Goal: Check status: Check status

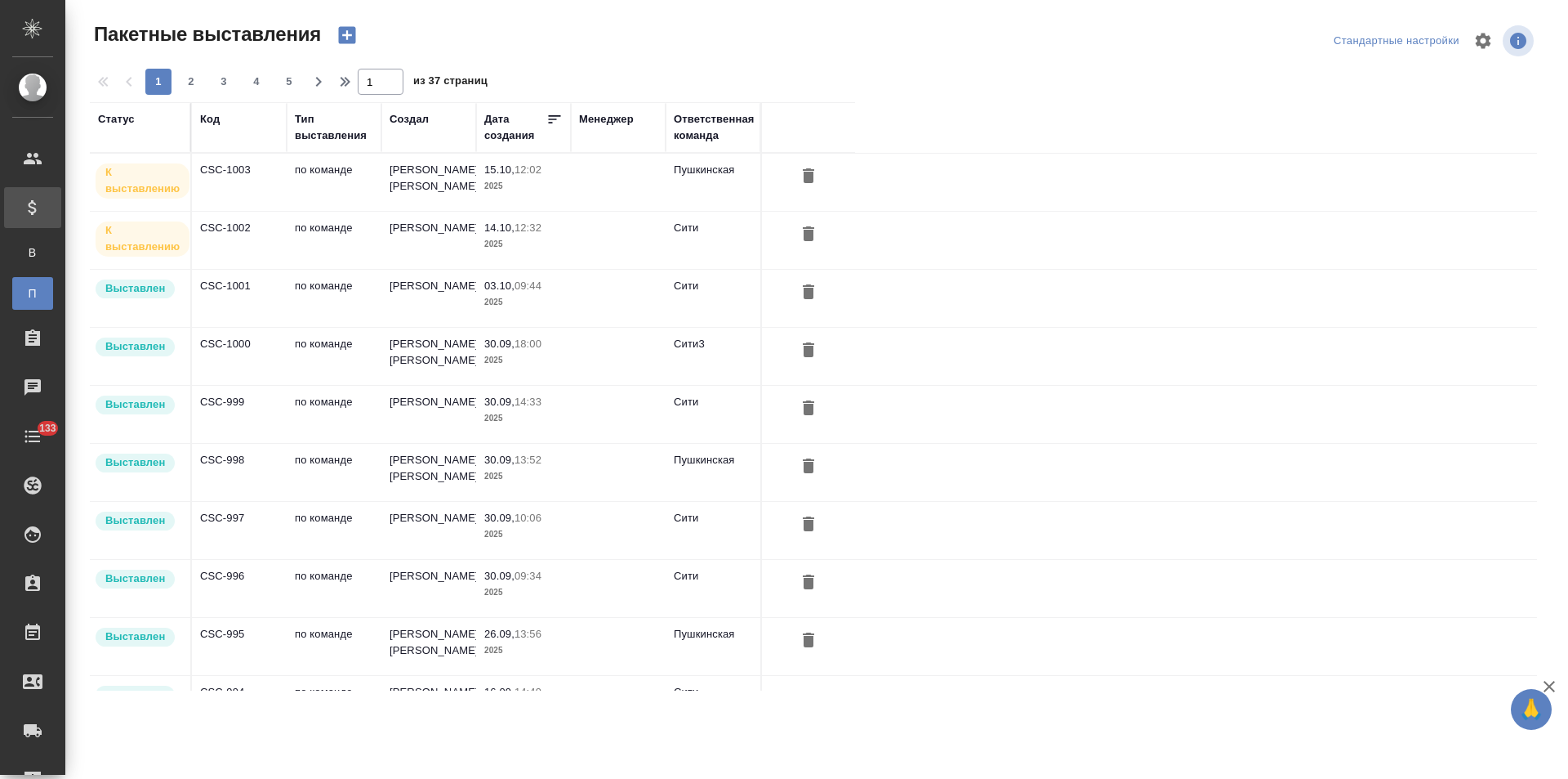
click at [544, 254] on td "14.10, 12:32 2025" at bounding box center [523, 241] width 94 height 57
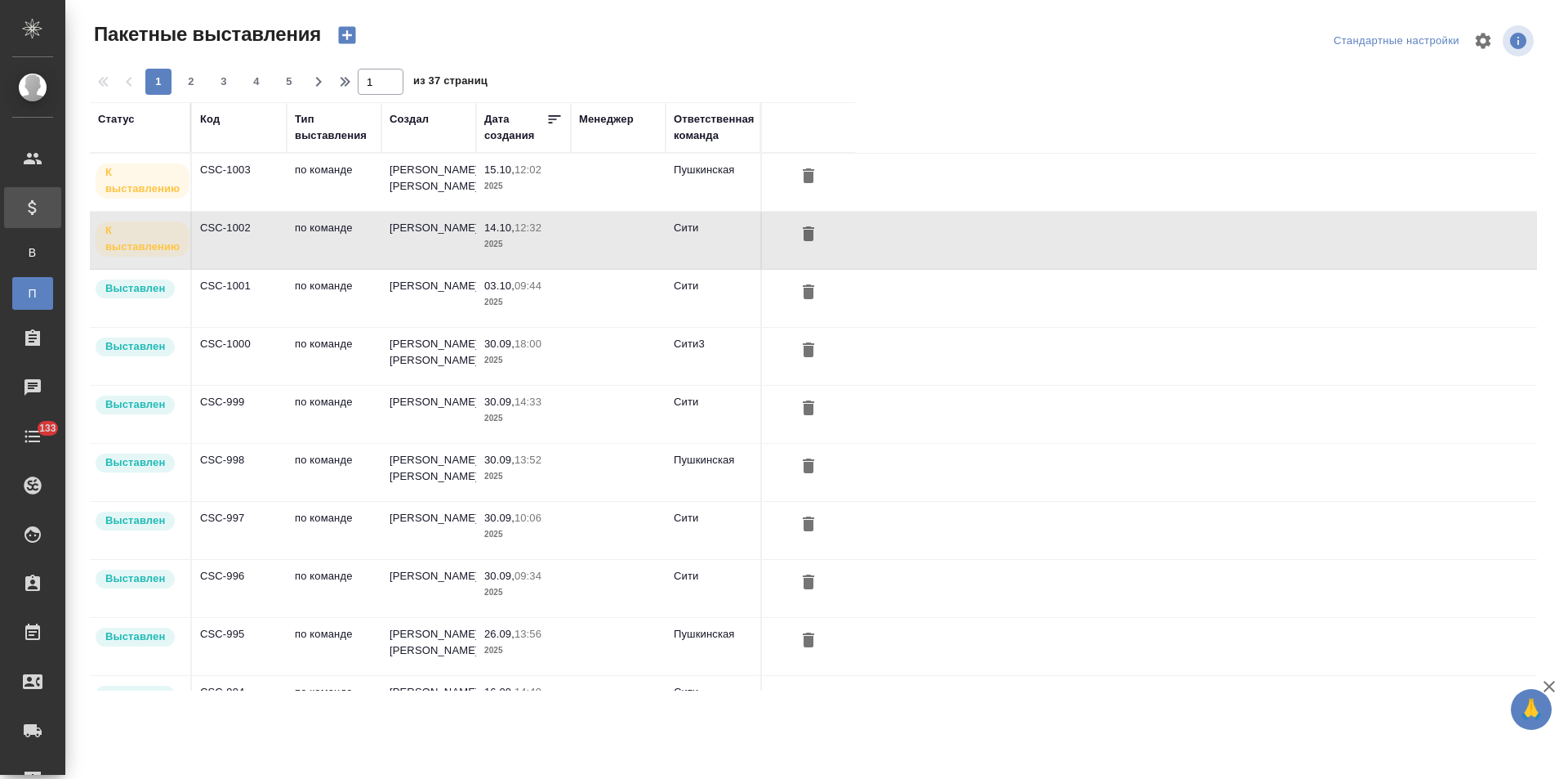
click at [339, 186] on td "по команде" at bounding box center [333, 182] width 94 height 57
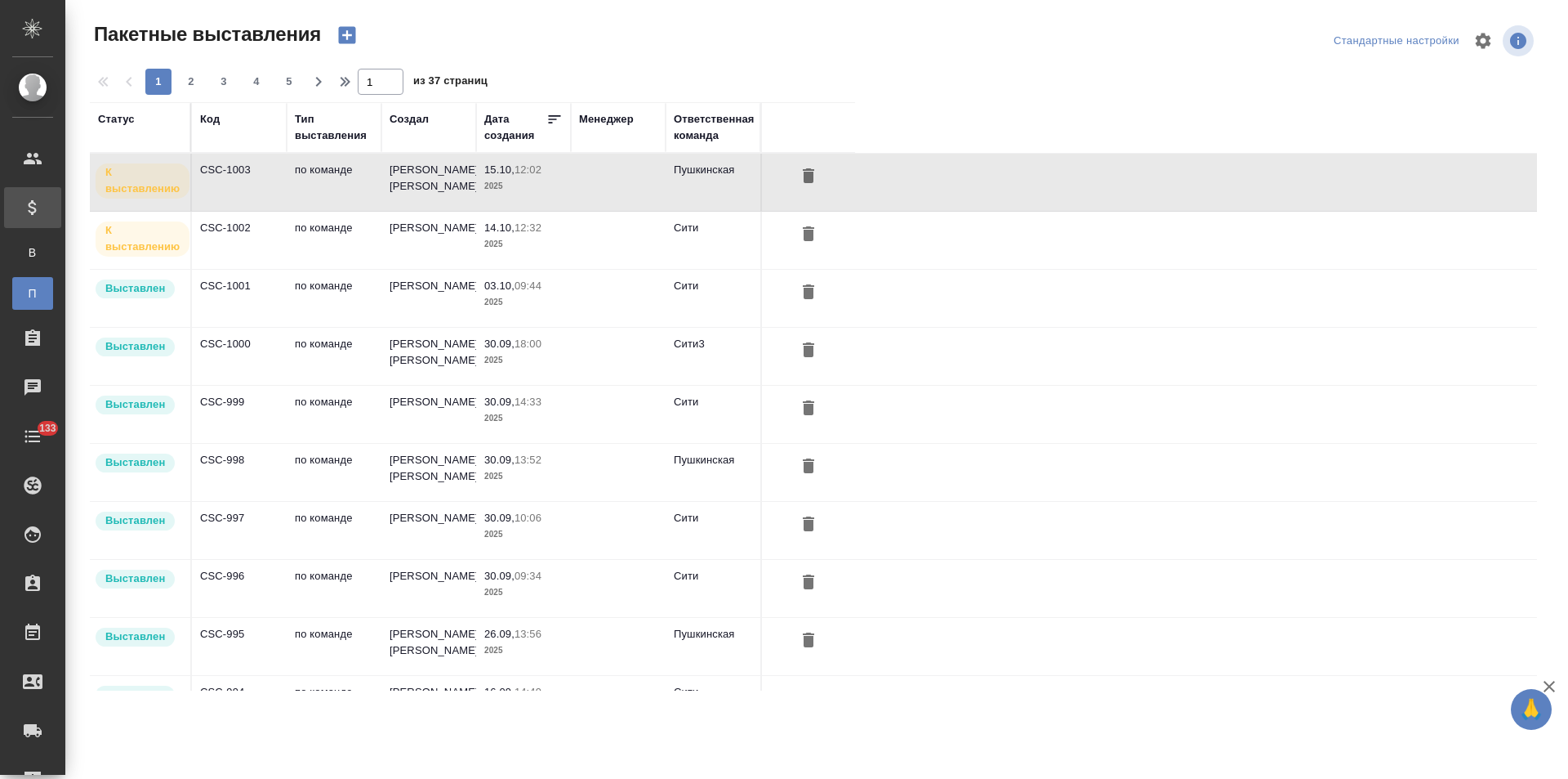
click at [278, 245] on td "CSC-1002" at bounding box center [239, 241] width 94 height 57
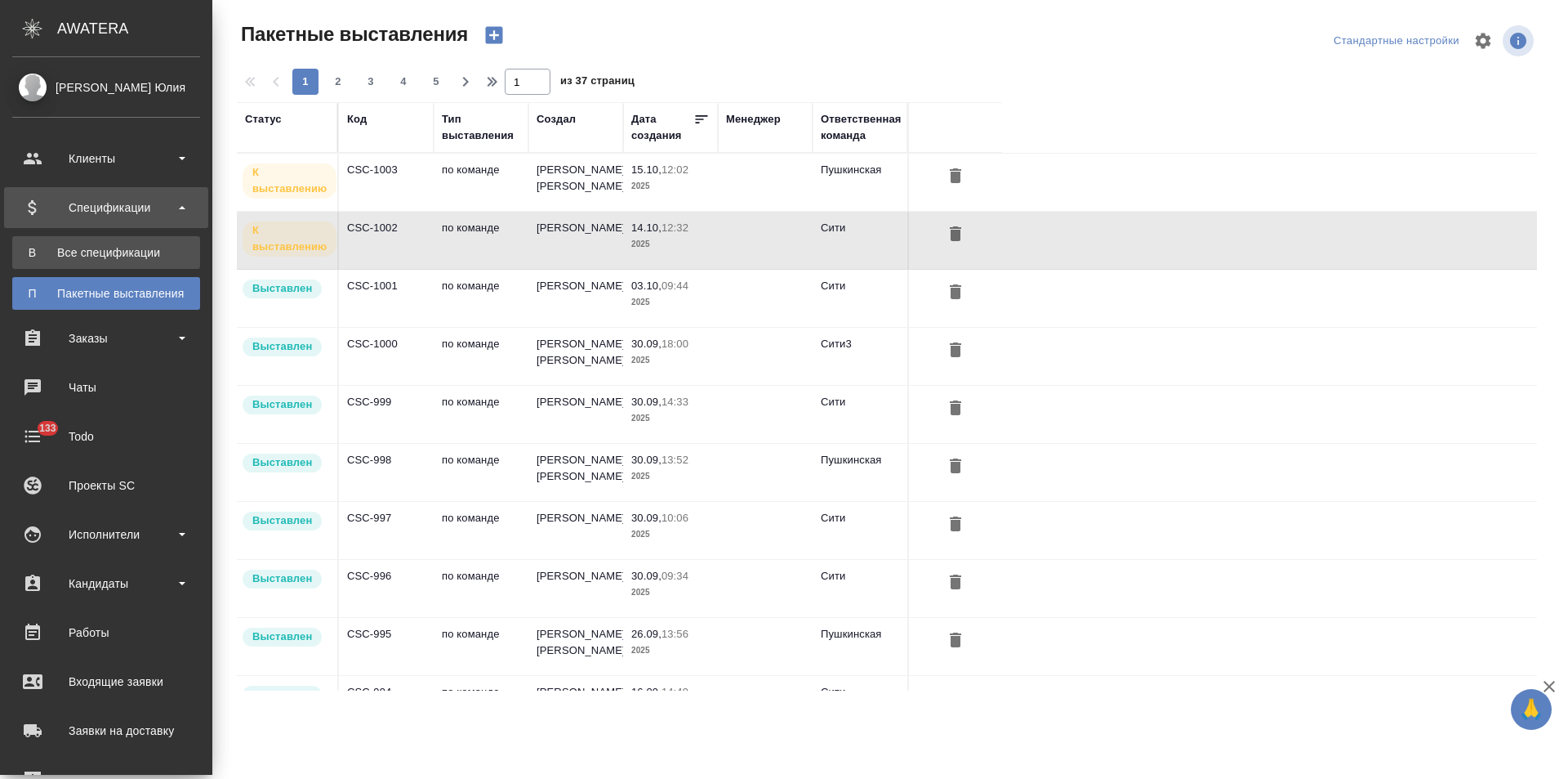
click at [143, 252] on div "Все спецификации" at bounding box center [106, 253] width 171 height 16
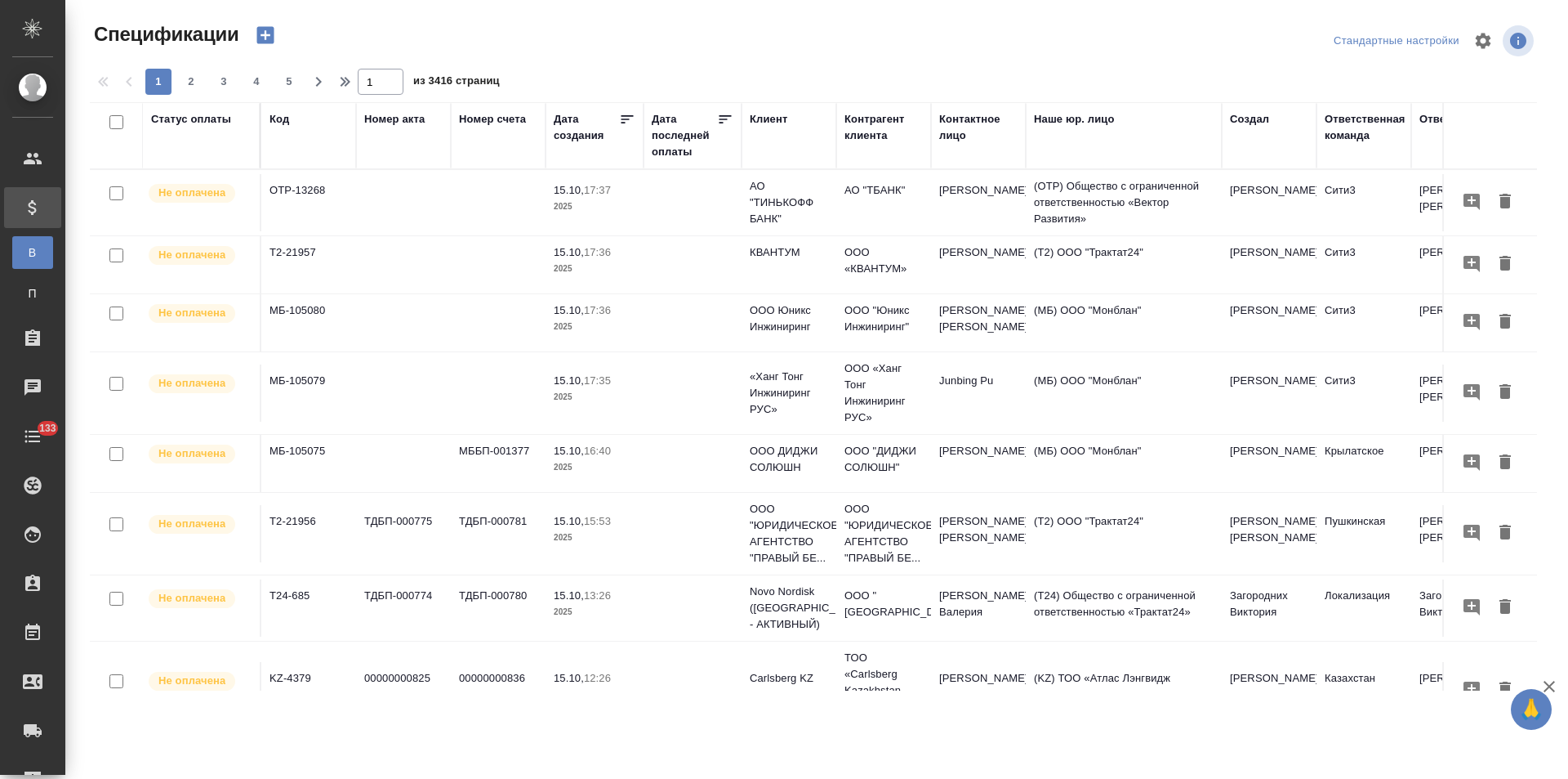
click at [273, 122] on div "Код" at bounding box center [280, 119] width 20 height 16
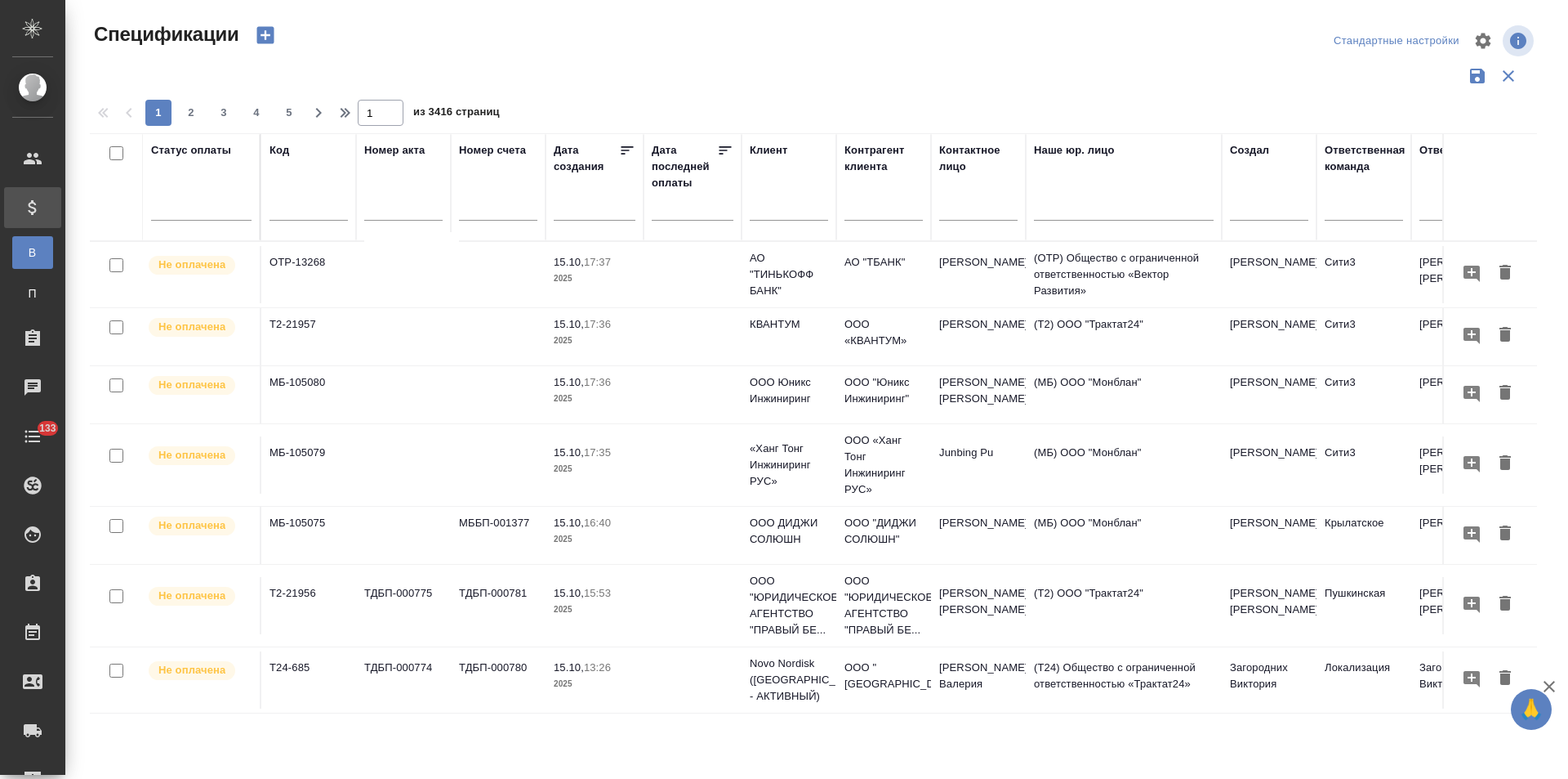
click at [300, 204] on input "text" at bounding box center [309, 209] width 79 height 21
paste input "МБ-104587"
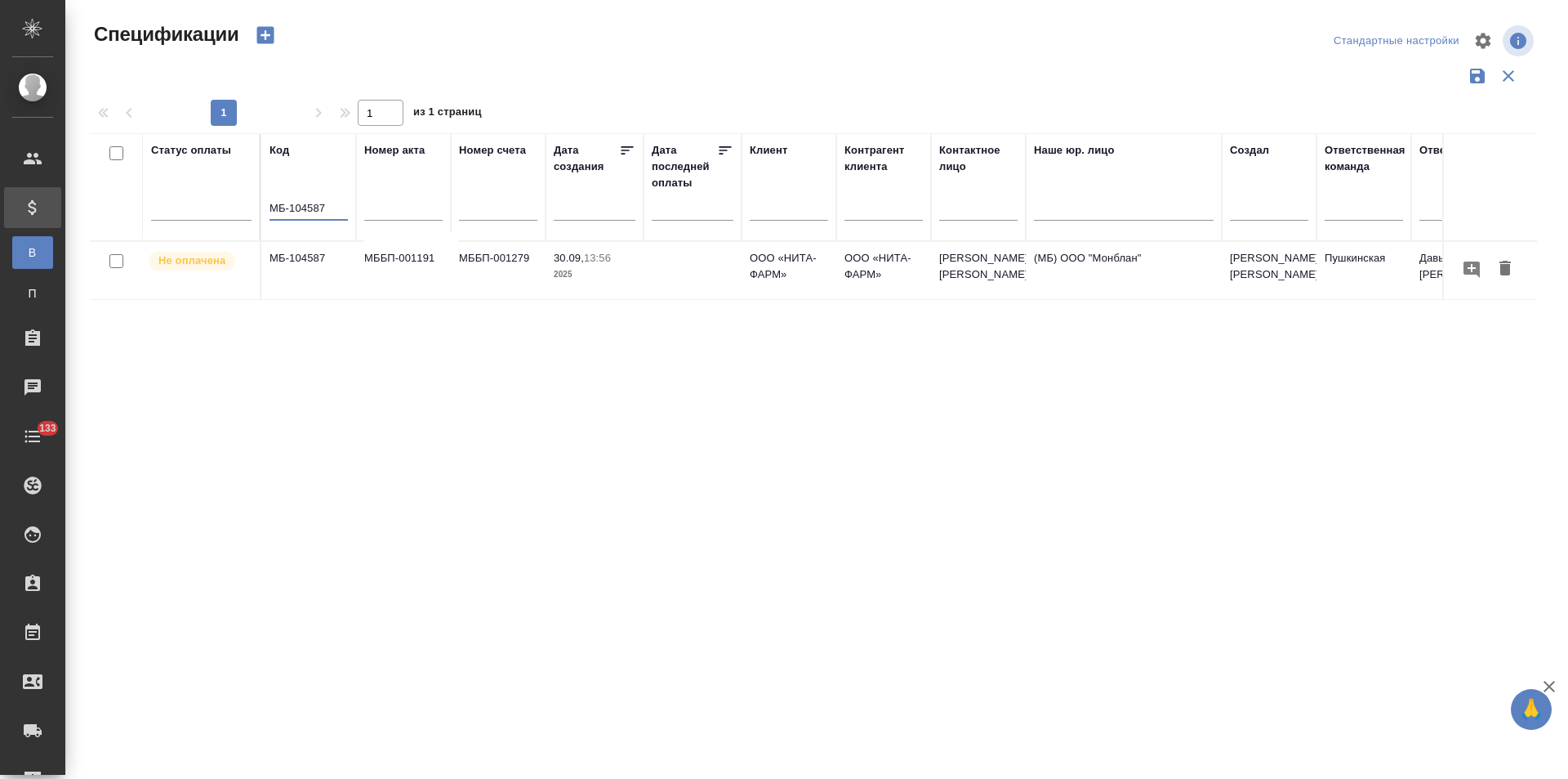
type input "МБ-104587"
click at [673, 268] on td at bounding box center [692, 271] width 98 height 57
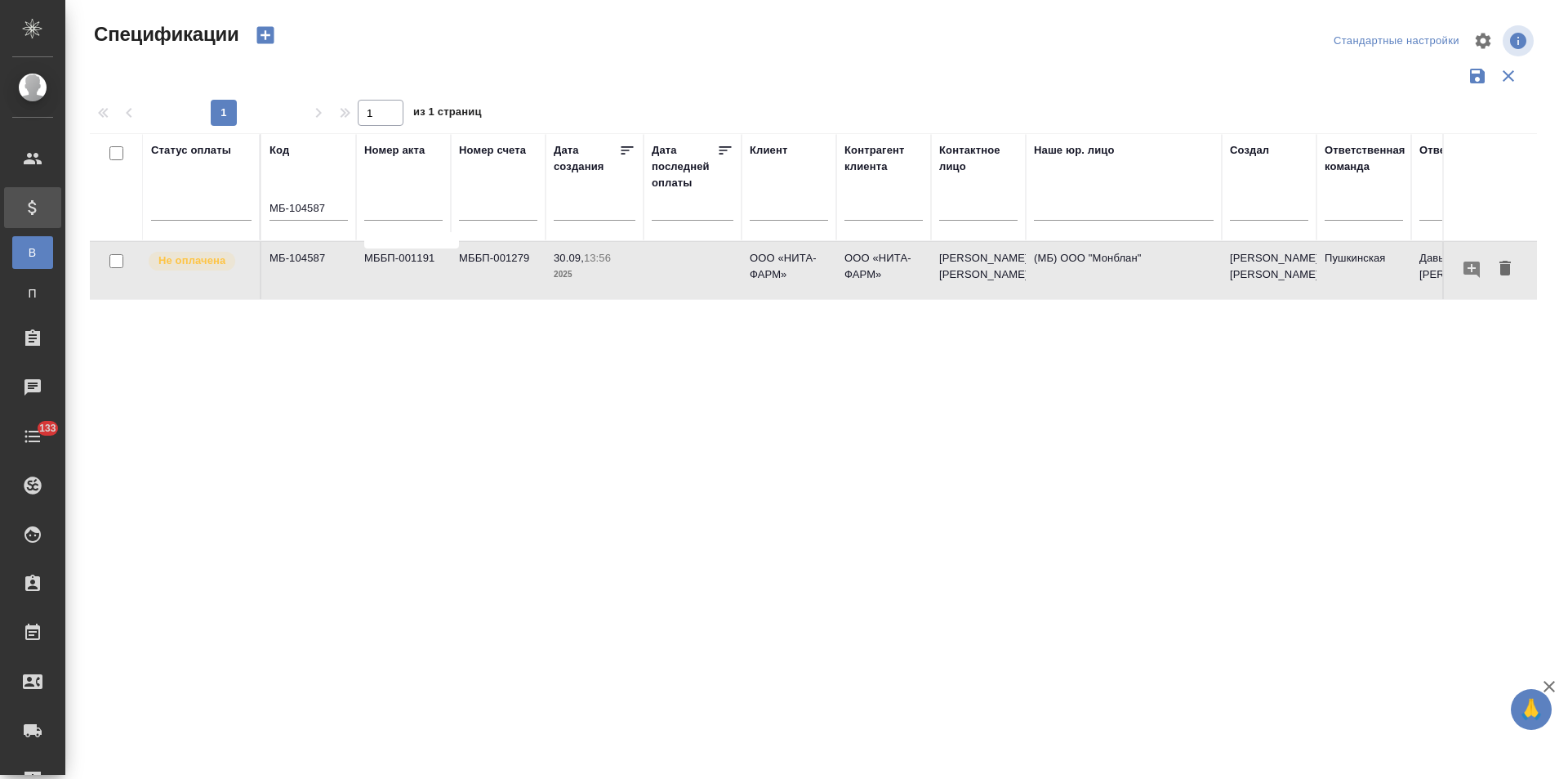
click at [673, 268] on td at bounding box center [692, 271] width 98 height 57
click at [25, 292] on div "Пакетные выставления" at bounding box center [12, 293] width 25 height 16
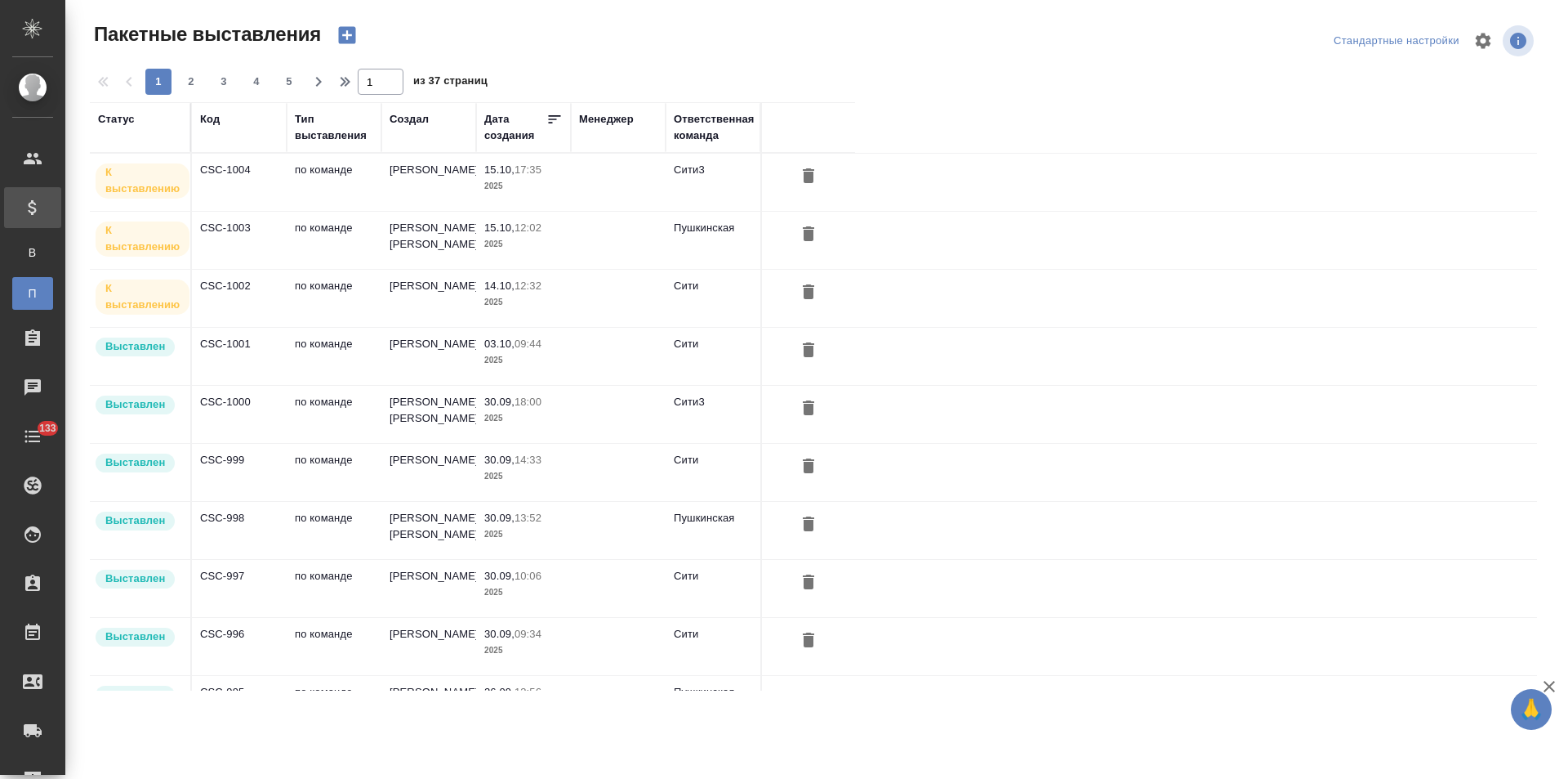
click at [563, 197] on td "15.10, 17:35 2025" at bounding box center [523, 182] width 94 height 57
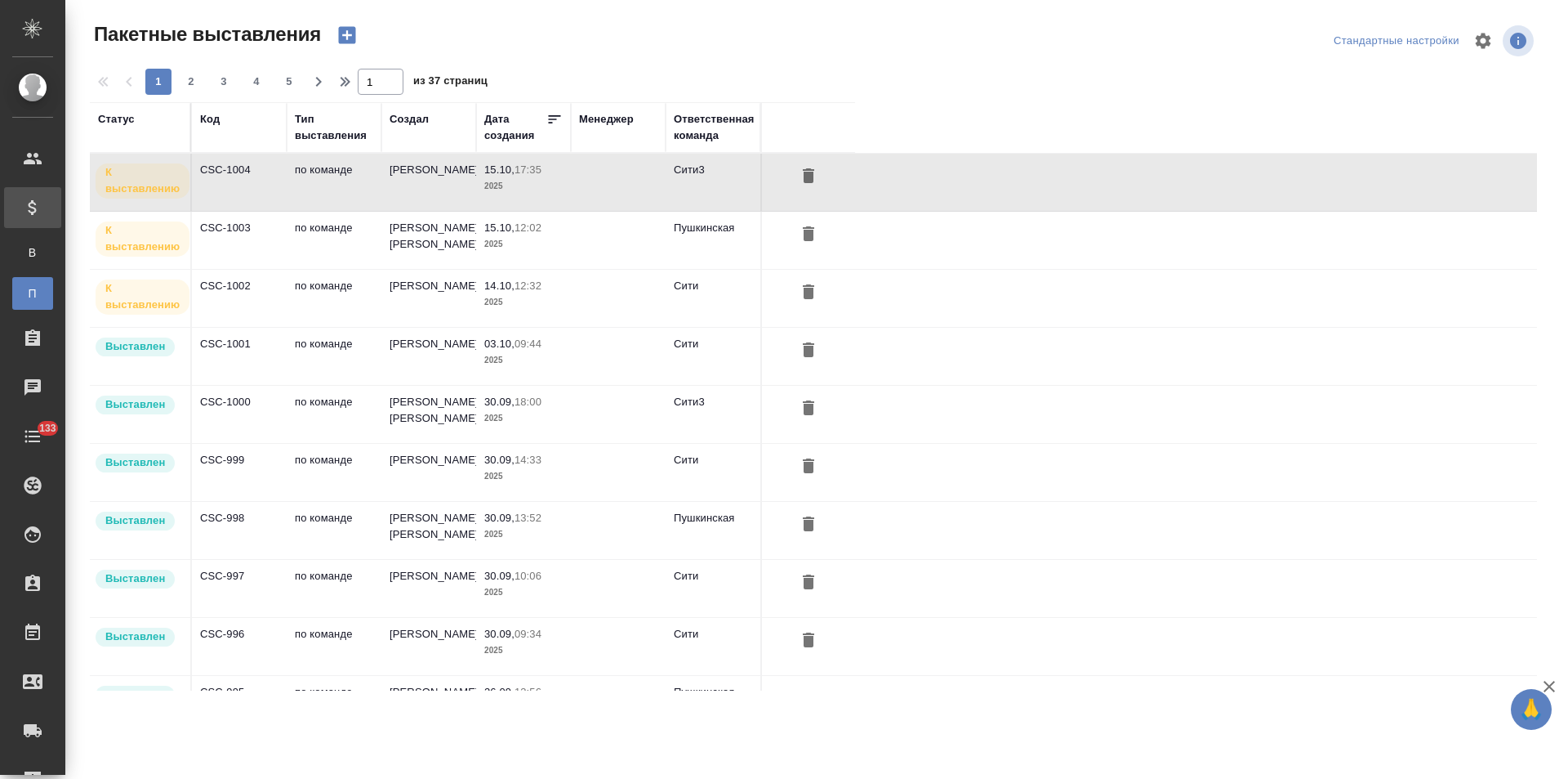
click at [566, 197] on td "15.10, 17:35 2025" at bounding box center [523, 182] width 94 height 57
click at [573, 188] on td at bounding box center [618, 182] width 94 height 57
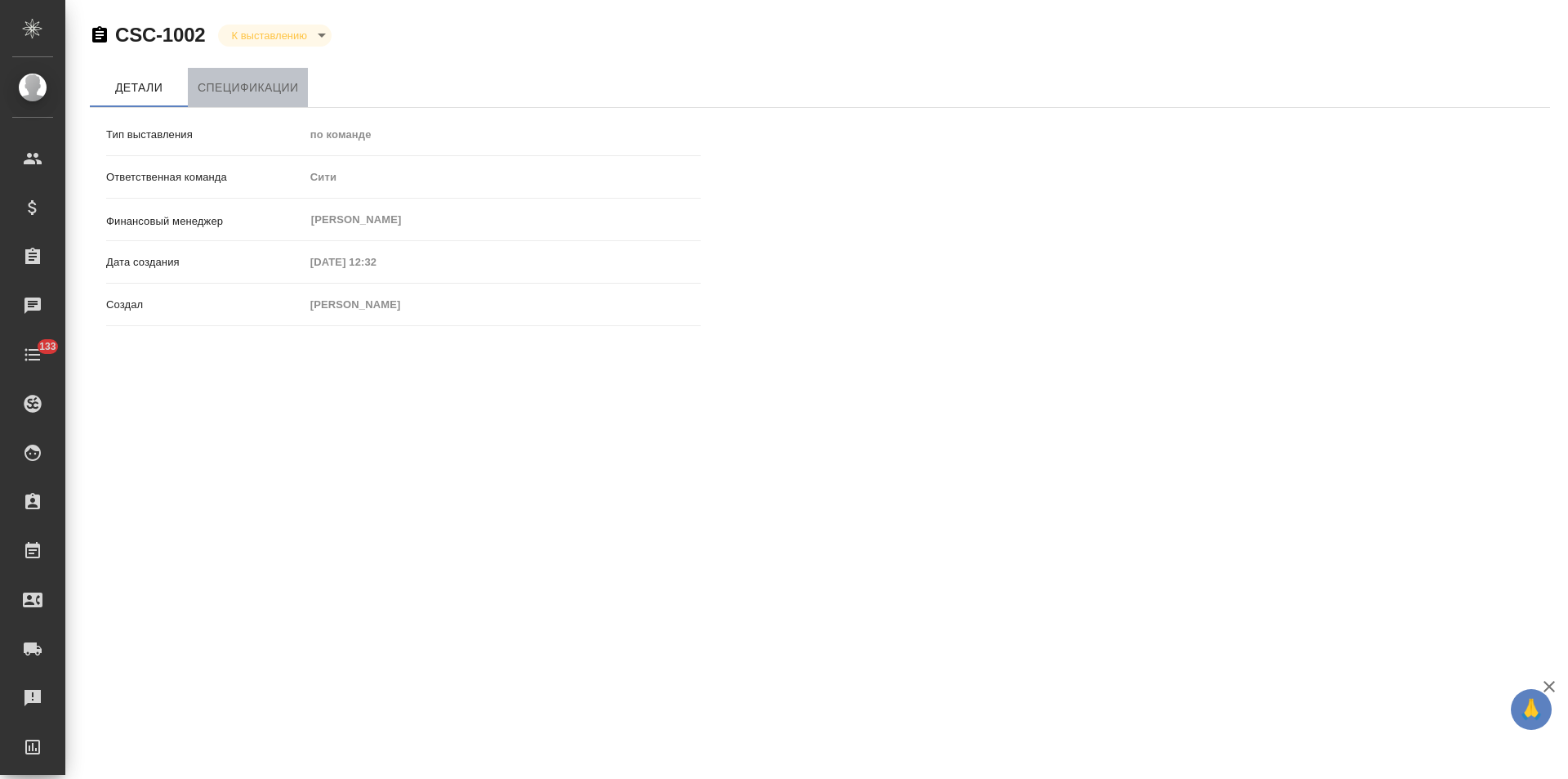
click at [248, 89] on span "Спецификации" at bounding box center [248, 88] width 100 height 21
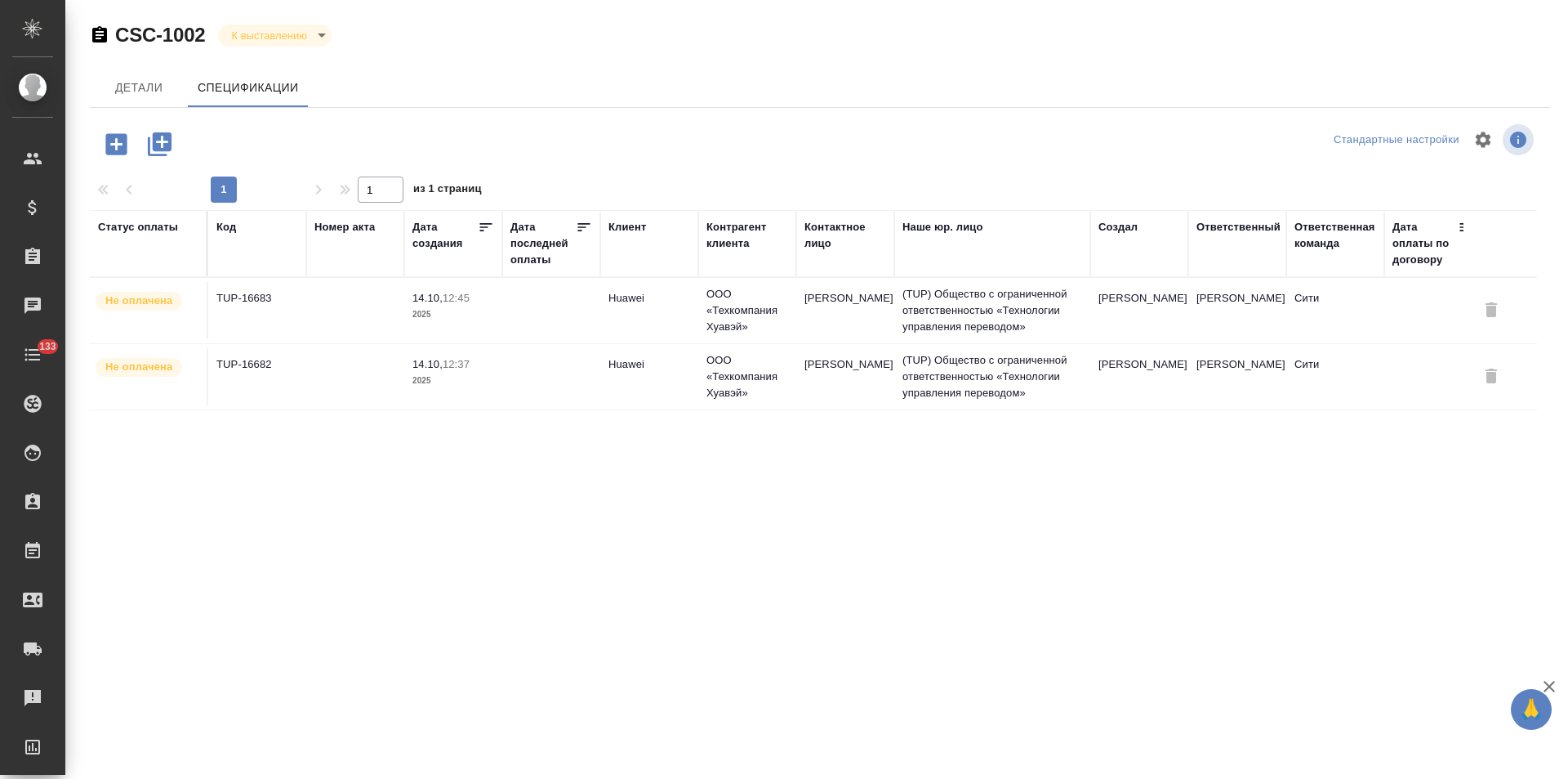
click at [623, 318] on td "Huawei" at bounding box center [649, 310] width 98 height 57
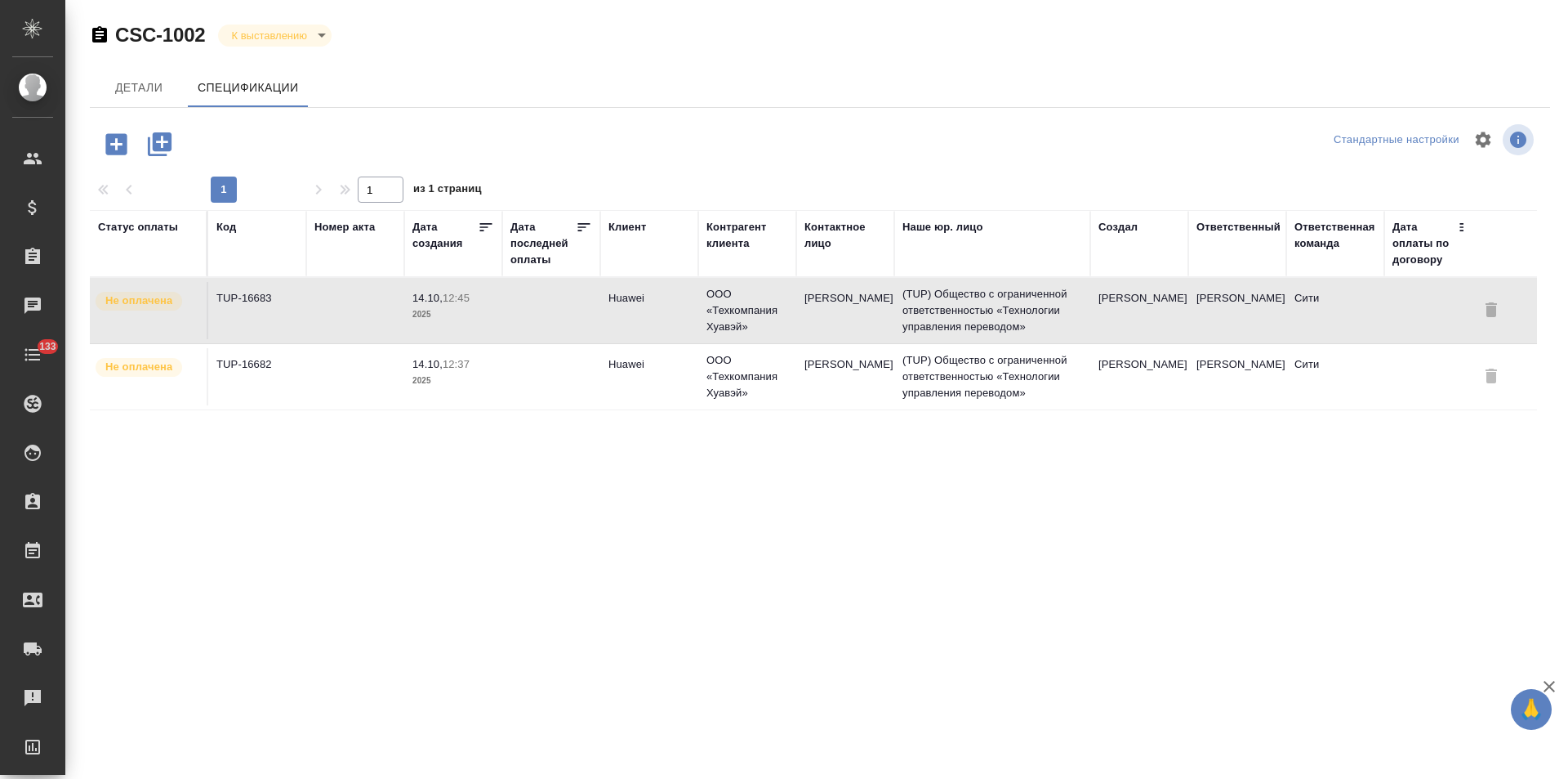
click at [623, 318] on td "Huawei" at bounding box center [649, 310] width 98 height 57
click at [305, 40] on body "🙏 .cls-1 fill:#fff; AWATERA Левченко Юлия Клиенты Спецификации Заказы 0 Чаты 13…" at bounding box center [784, 389] width 1568 height 779
click at [953, 521] on div at bounding box center [784, 389] width 1568 height 779
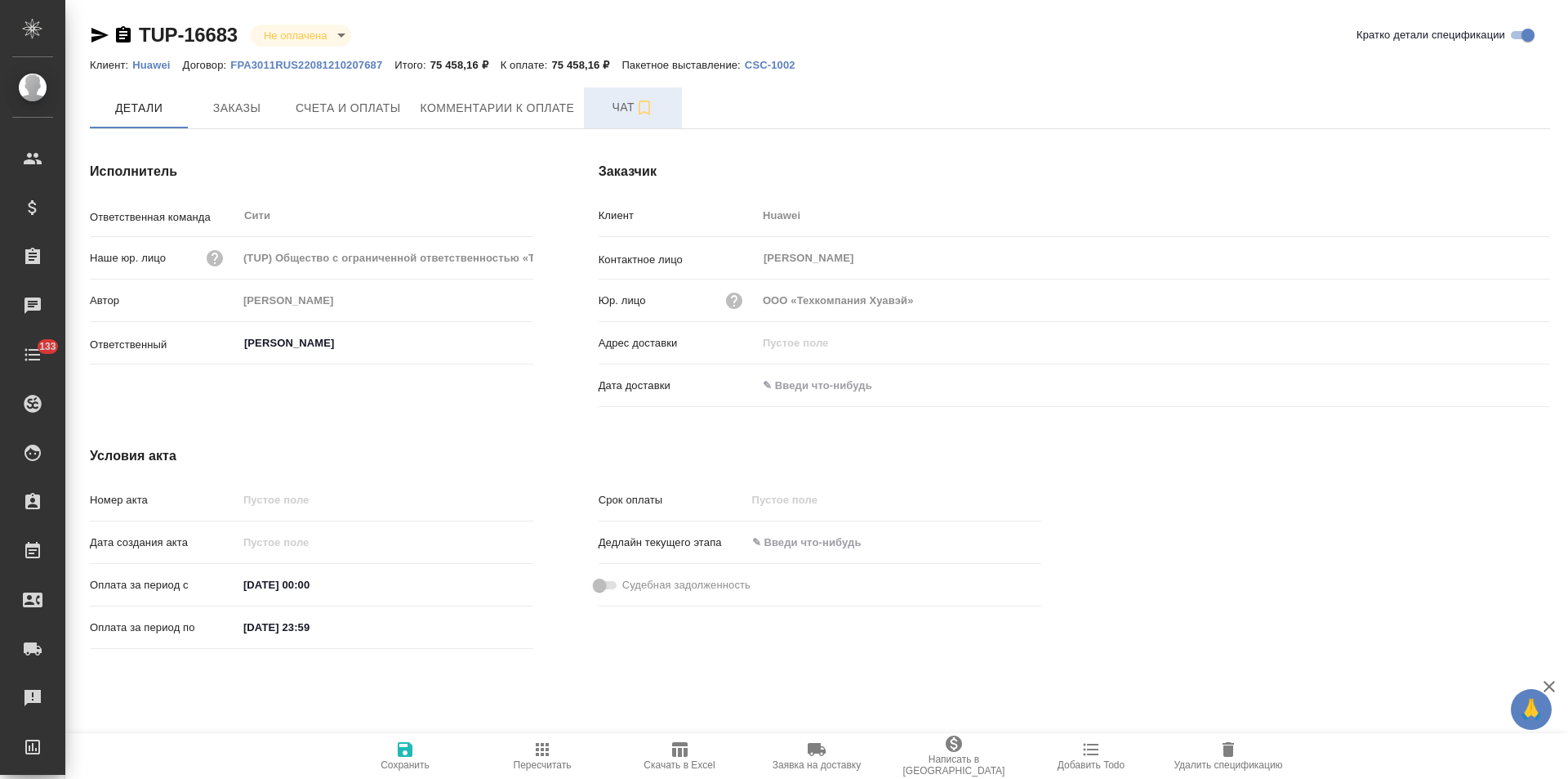
click at [601, 122] on button "Чат" at bounding box center [633, 108] width 98 height 41
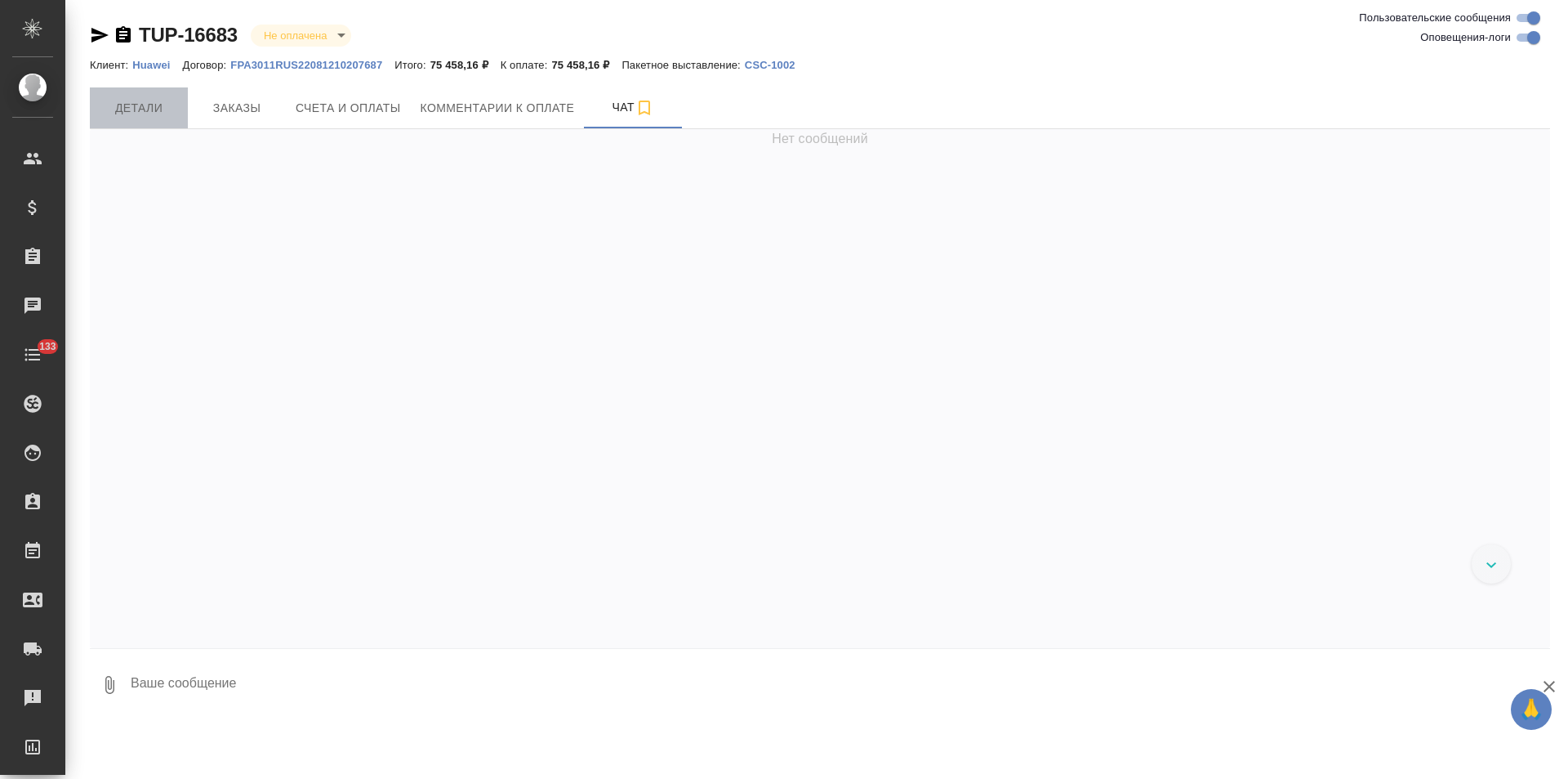
click at [155, 118] on button "Детали" at bounding box center [139, 108] width 98 height 41
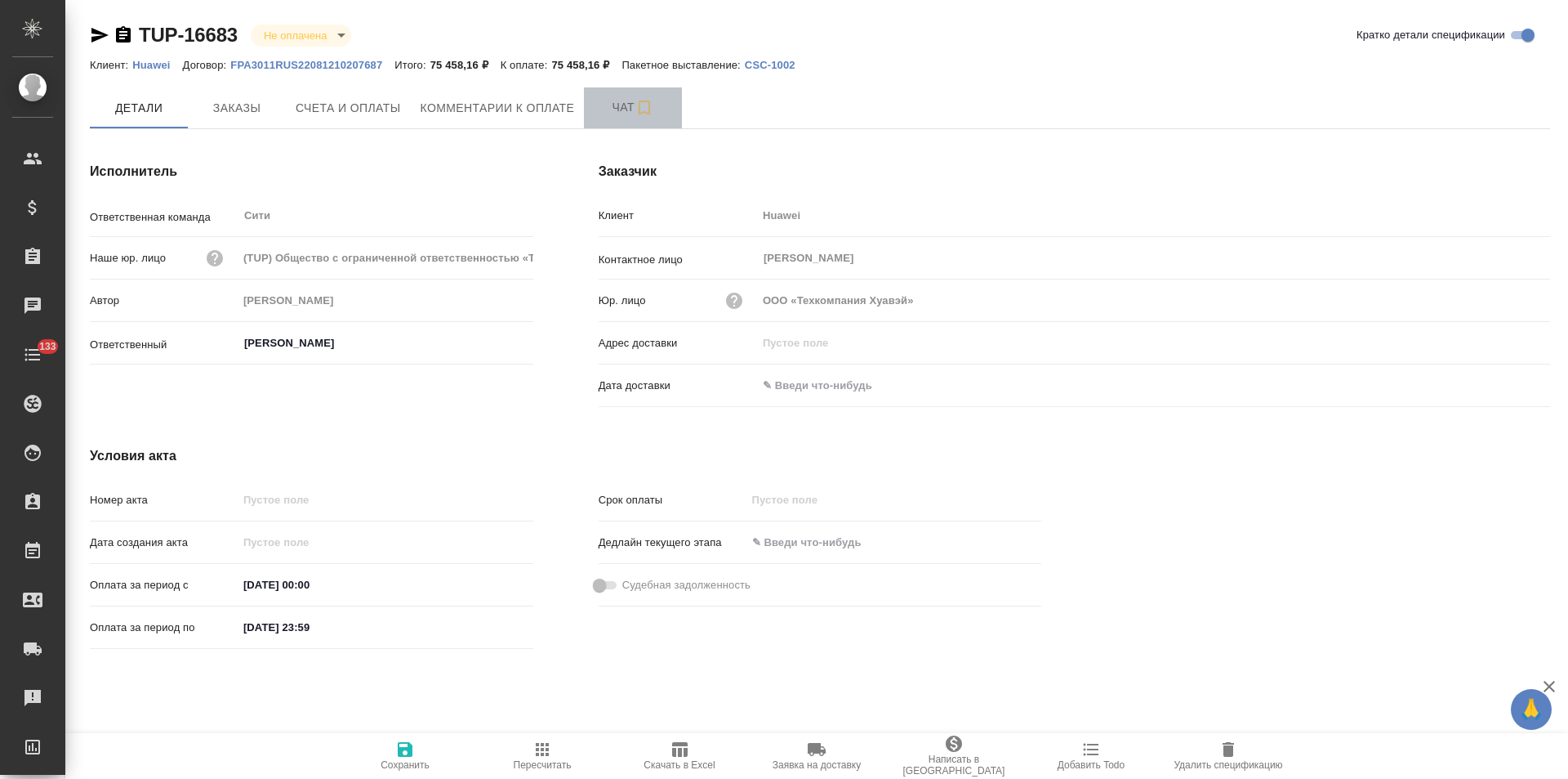
click at [598, 117] on span "Чат" at bounding box center [633, 107] width 79 height 21
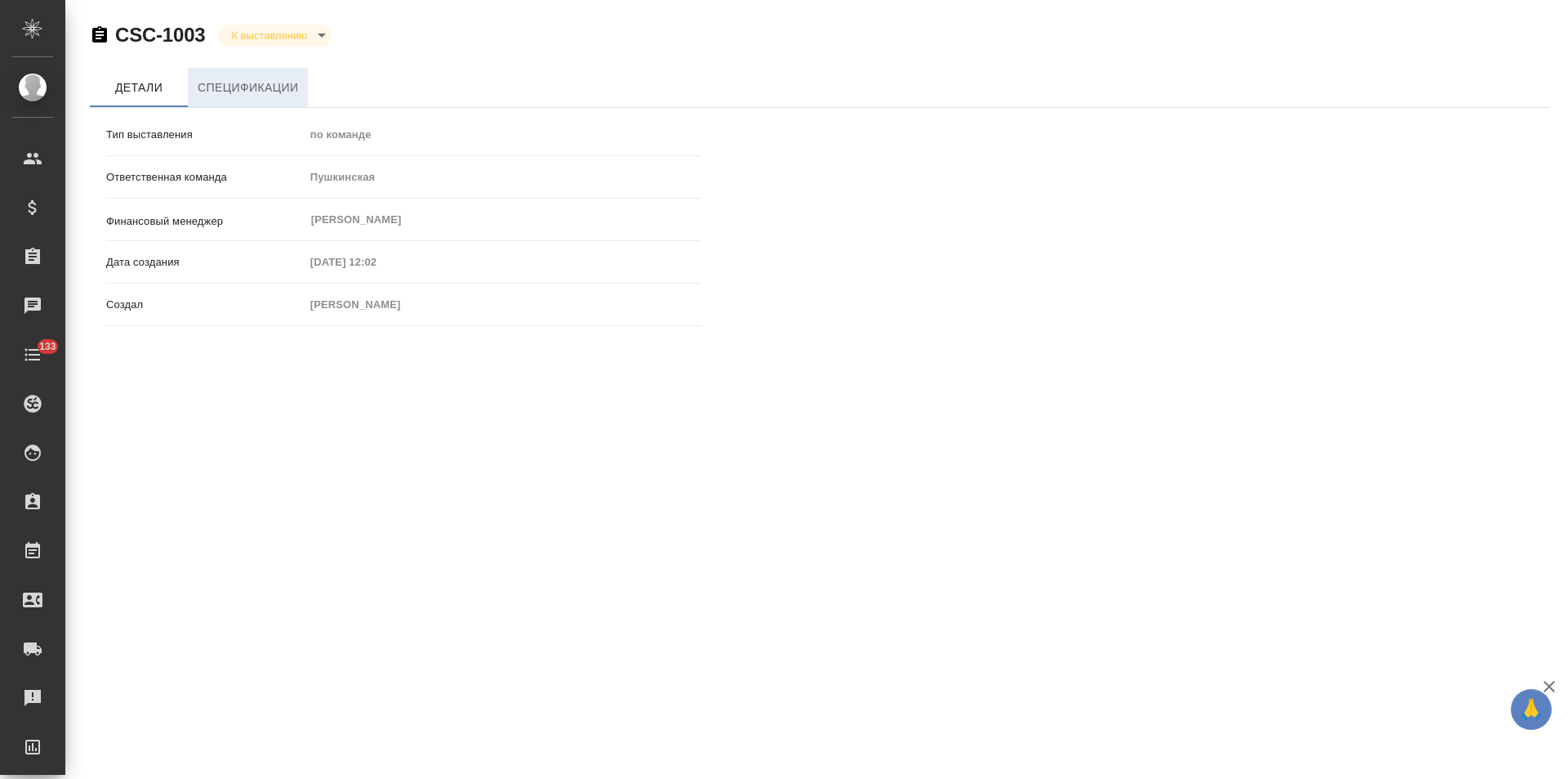
click at [295, 90] on span "Спецификации" at bounding box center [248, 88] width 100 height 21
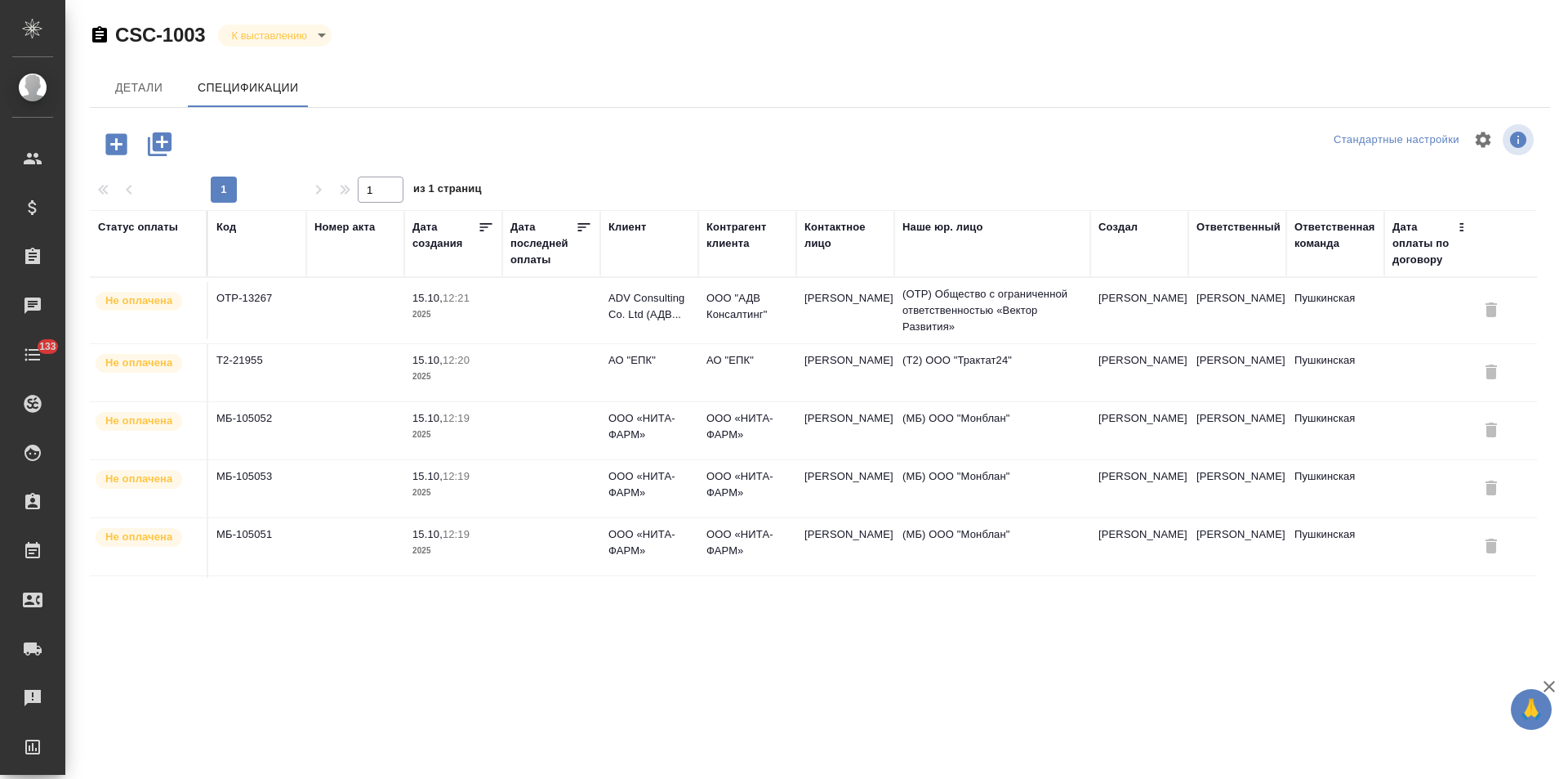
click at [547, 303] on td at bounding box center [551, 310] width 98 height 57
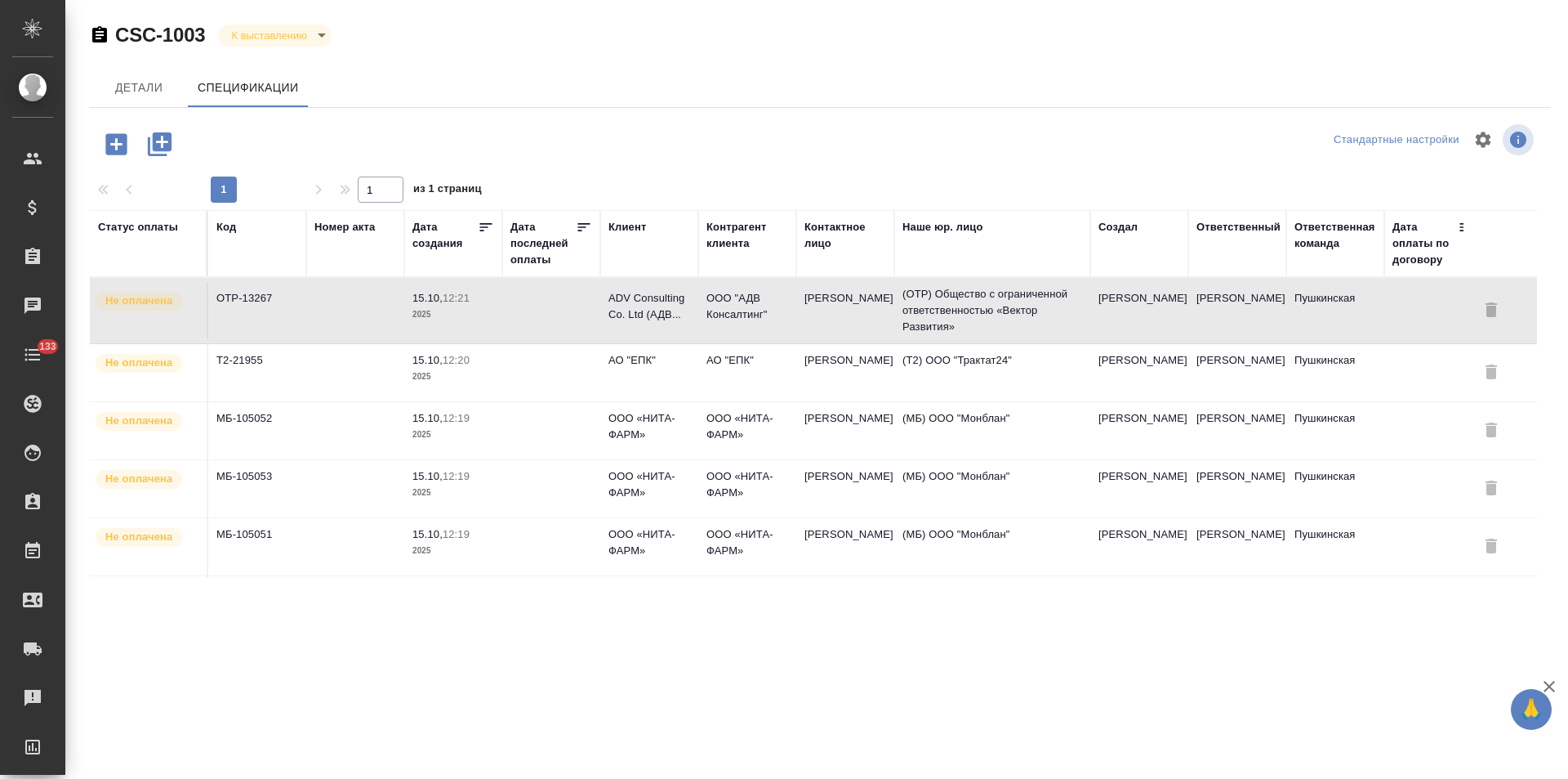
click at [547, 303] on td at bounding box center [551, 310] width 98 height 57
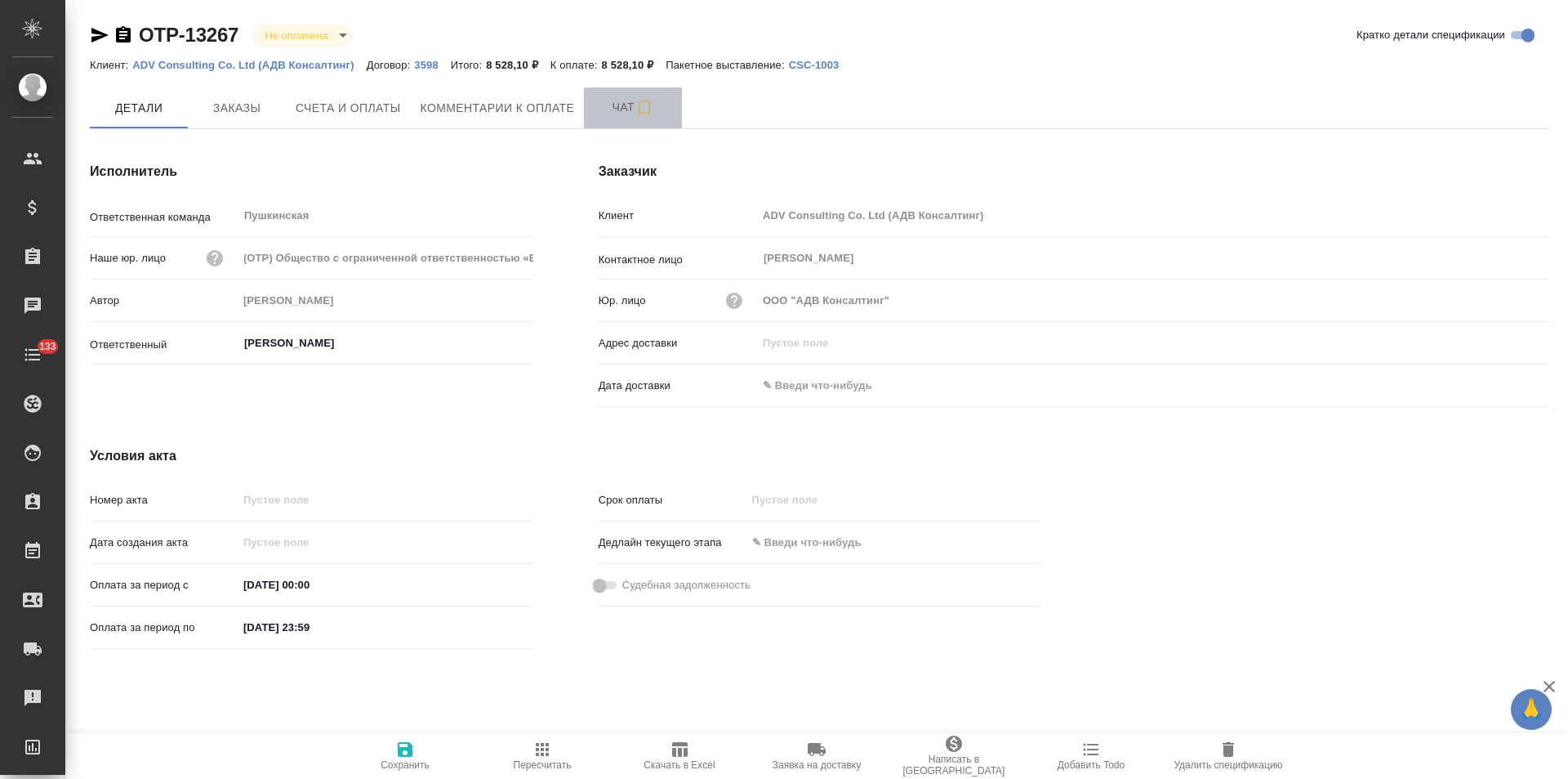
click at [603, 120] on button "Чат" at bounding box center [633, 108] width 98 height 41
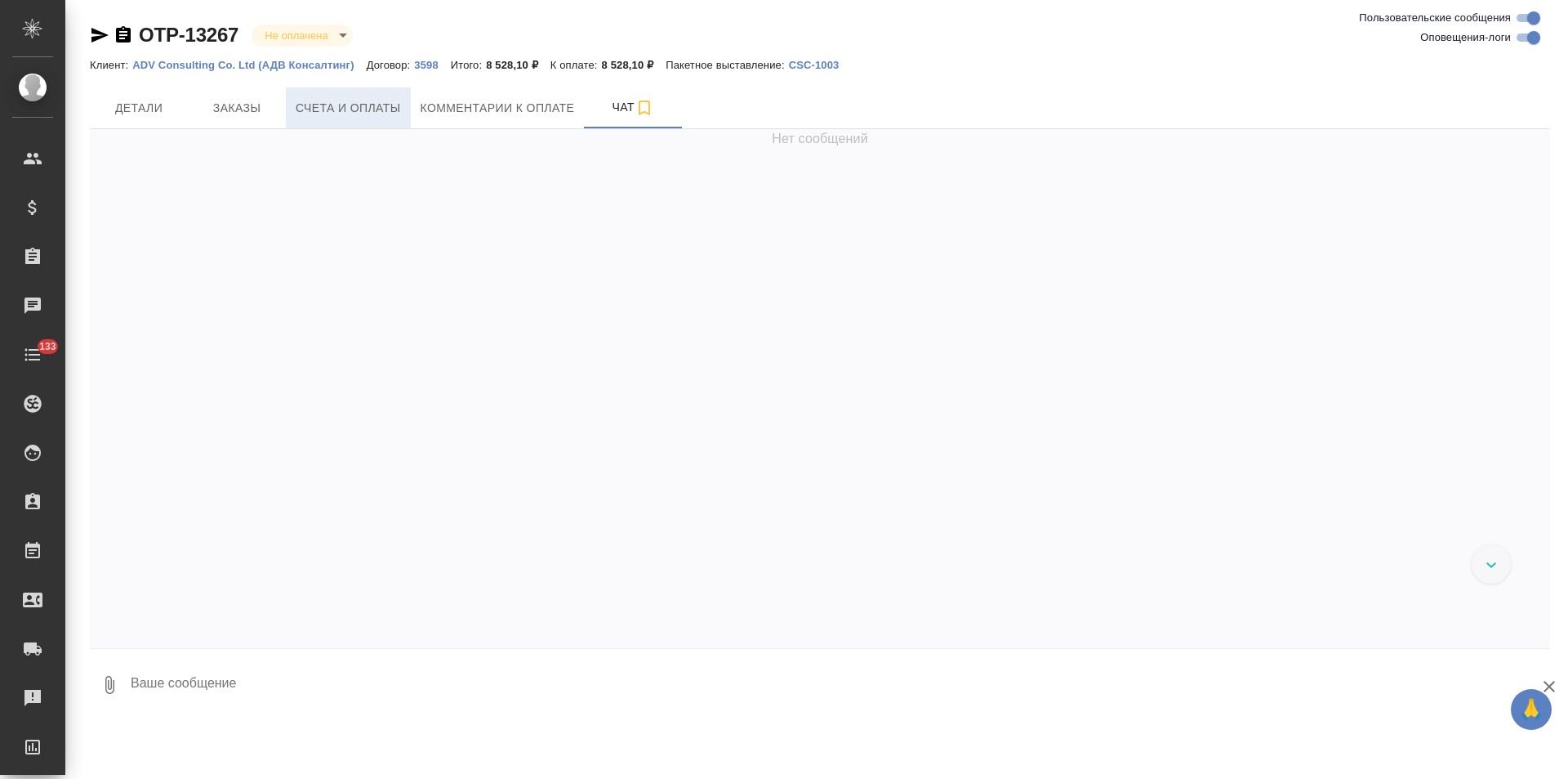
click at [385, 124] on button "Счета и оплаты" at bounding box center [348, 108] width 125 height 41
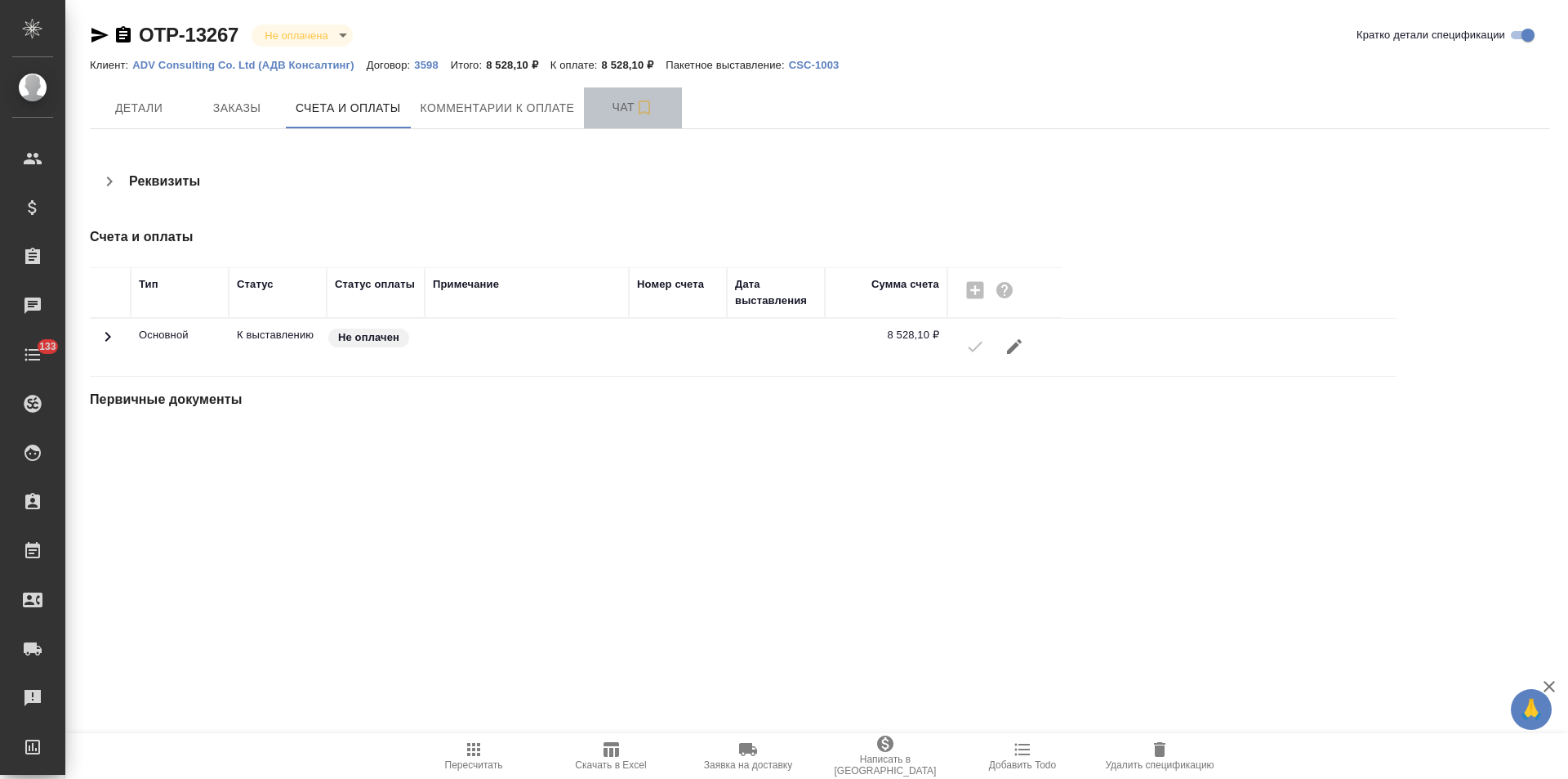
click at [604, 117] on span "Чат" at bounding box center [633, 107] width 79 height 21
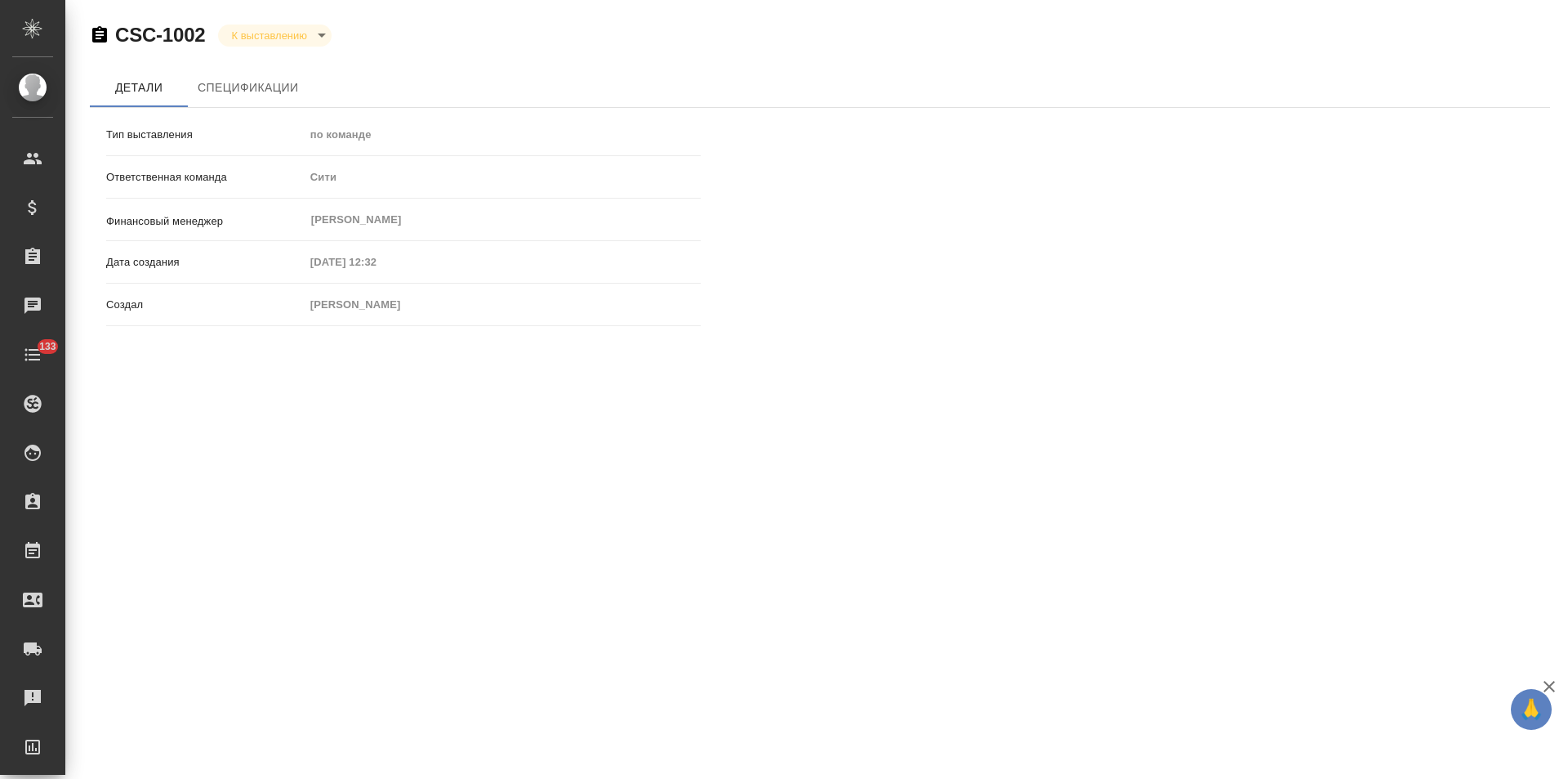
click at [99, 34] on icon "button" at bounding box center [99, 34] width 15 height 16
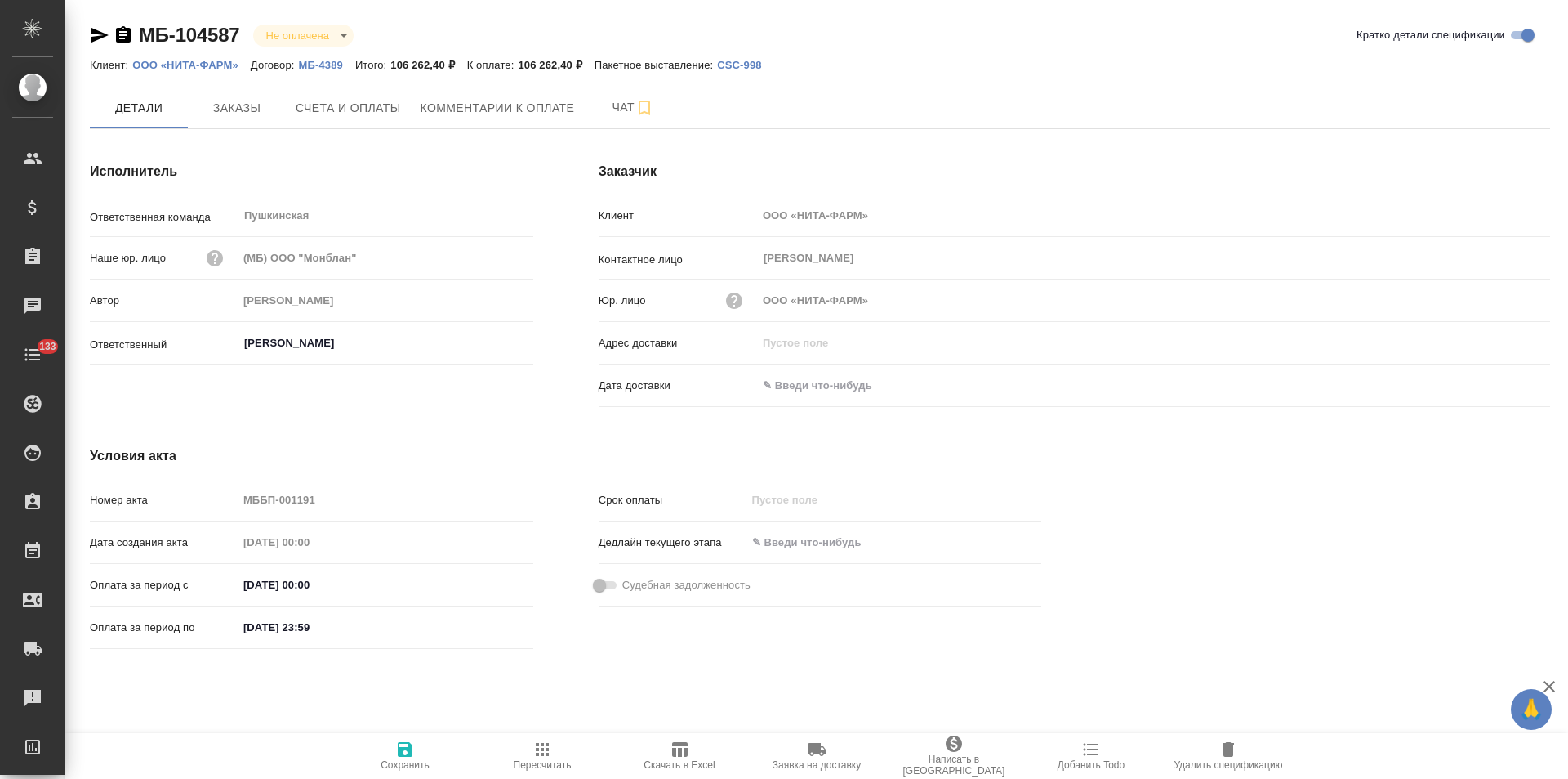
click at [328, 63] on p "МБ-4389" at bounding box center [327, 65] width 57 height 12
click at [537, 421] on div "Условия акта Номер акта МББП-001191 Дата создания акта [DATE] 00:00 Оплата за п…" at bounding box center [565, 551] width 1017 height 274
click at [120, 36] on icon "button" at bounding box center [123, 34] width 15 height 16
click at [98, 37] on icon "button" at bounding box center [99, 35] width 17 height 15
click at [382, 109] on span "Счета и оплаты" at bounding box center [348, 108] width 105 height 21
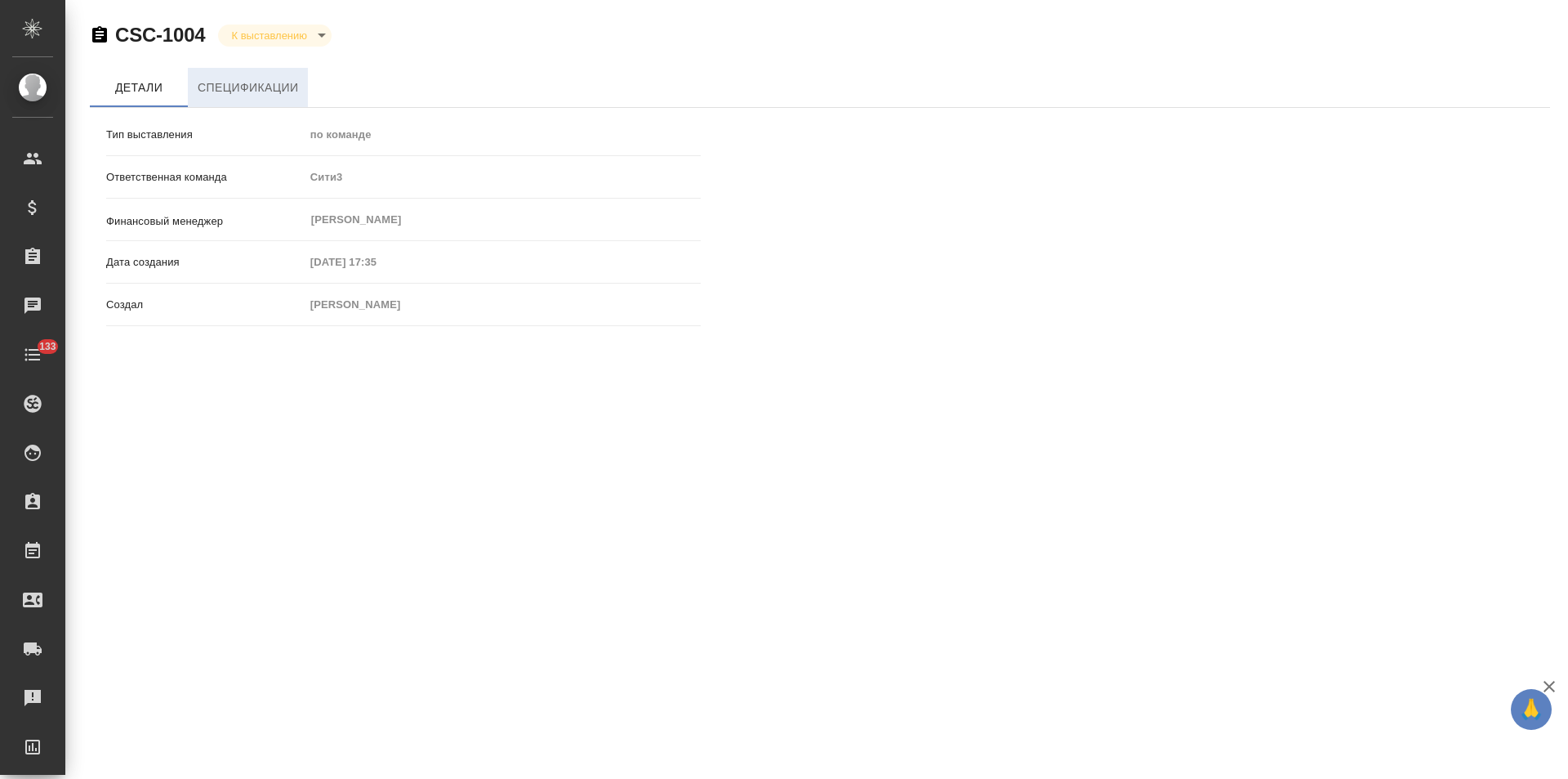
click at [261, 86] on span "Спецификации" at bounding box center [248, 88] width 100 height 21
